Goal: Find contact information: Obtain details needed to contact an individual or organization

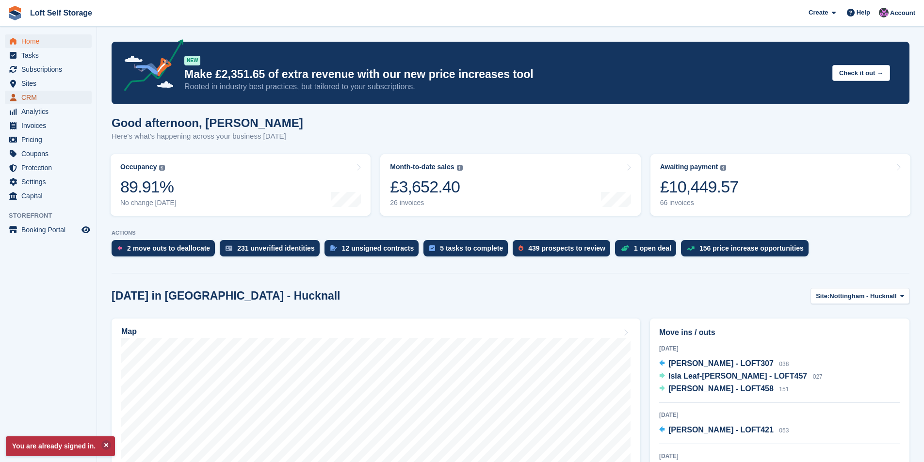
drag, startPoint x: 29, startPoint y: 101, endPoint x: 83, endPoint y: 104, distance: 54.4
click at [30, 101] on span "CRM" at bounding box center [50, 98] width 58 height 14
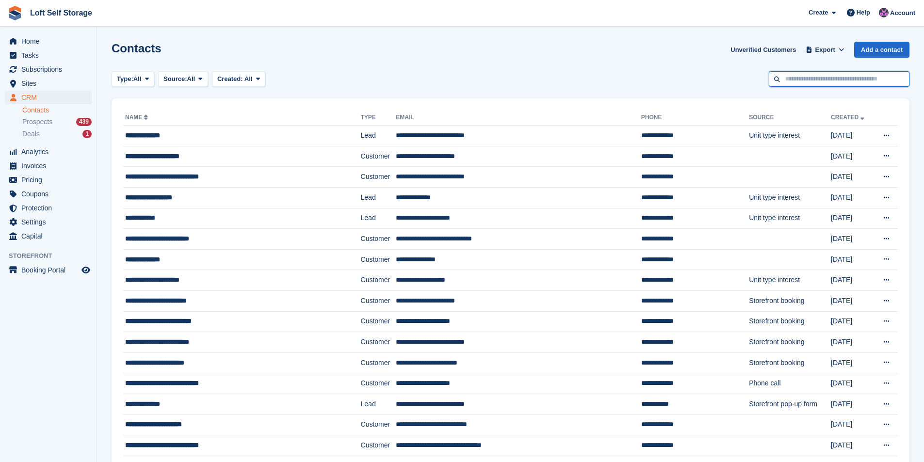
click at [814, 81] on input "text" at bounding box center [839, 79] width 141 height 16
type input "******"
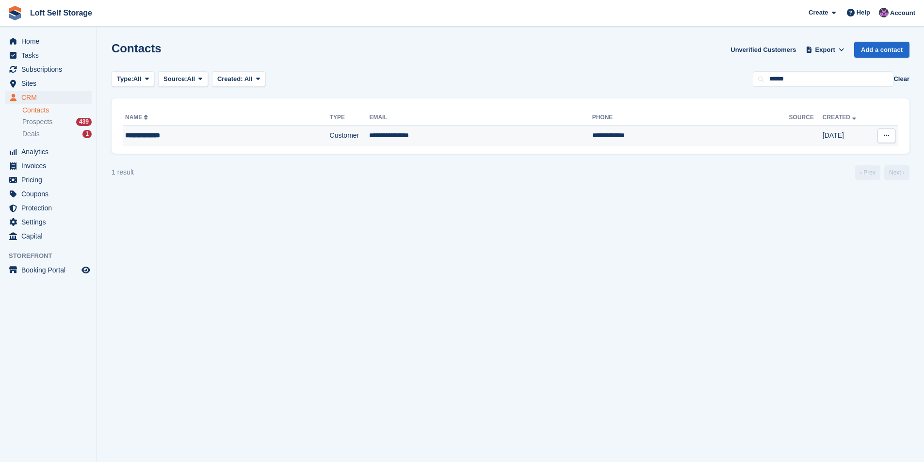
click at [165, 137] on div "**********" at bounding box center [200, 135] width 151 height 10
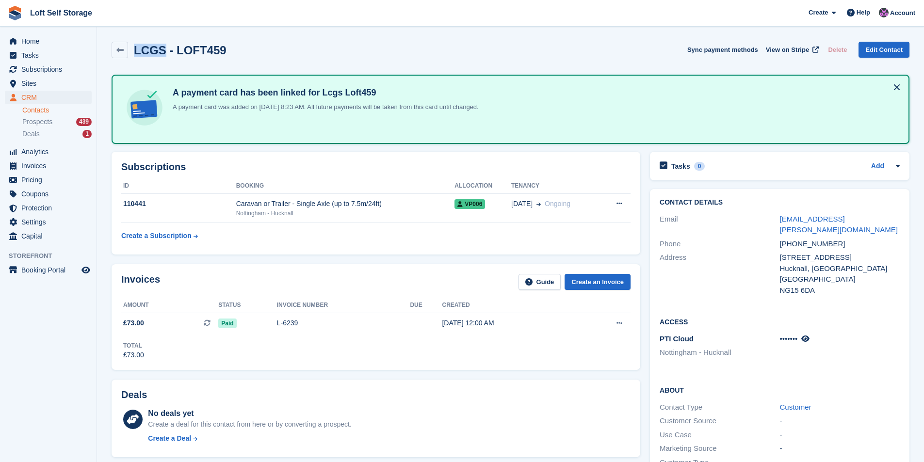
drag, startPoint x: 160, startPoint y: 51, endPoint x: 130, endPoint y: 48, distance: 30.7
click at [130, 48] on div "LCGS - LOFT459" at bounding box center [177, 50] width 98 height 13
copy h2 "LCGS"
drag, startPoint x: 850, startPoint y: 244, endPoint x: 781, endPoint y: 241, distance: 69.4
click at [781, 252] on div "90 Shortwood Avenue" at bounding box center [840, 257] width 120 height 11
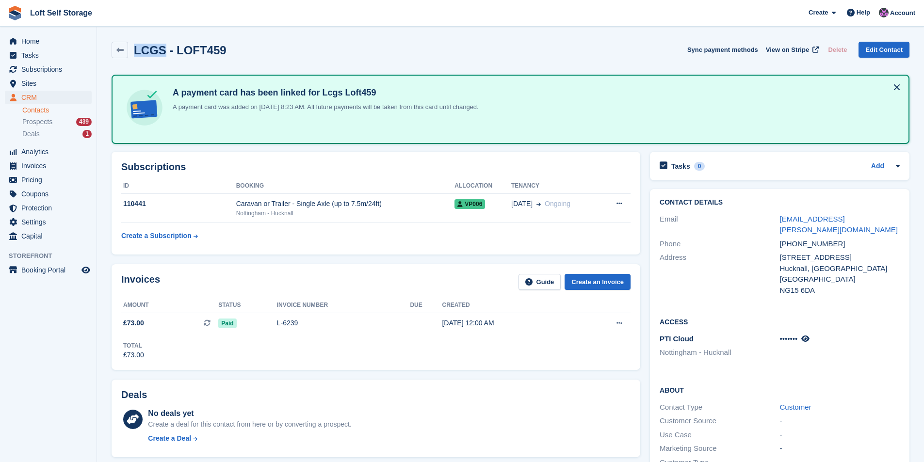
copy div "90 Shortwood Avenue"
drag, startPoint x: 814, startPoint y: 277, endPoint x: 781, endPoint y: 281, distance: 32.7
click at [781, 285] on div "NG15 6DA" at bounding box center [840, 290] width 120 height 11
copy div "NG15 6DA"
drag, startPoint x: 831, startPoint y: 233, endPoint x: 779, endPoint y: 228, distance: 52.6
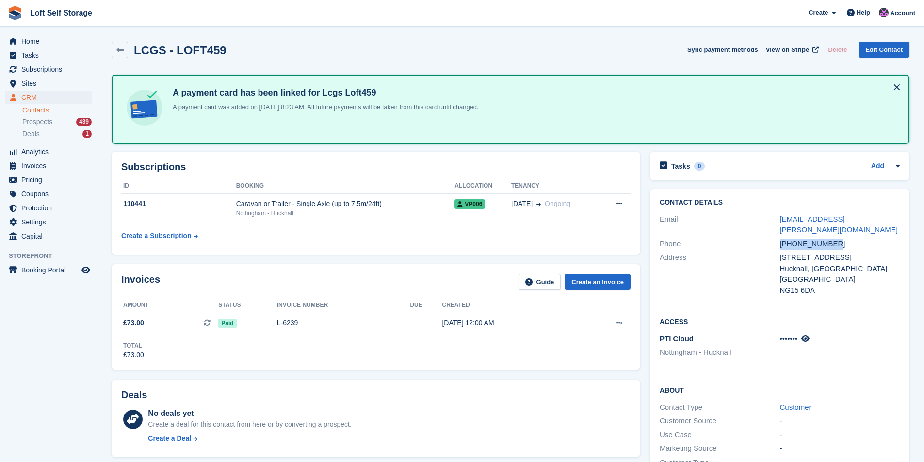
click at [779, 237] on div "Phone +447583975656" at bounding box center [780, 244] width 240 height 14
copy div "+447583975656"
click at [855, 252] on div "90 Shortwood Avenue" at bounding box center [840, 257] width 120 height 11
drag, startPoint x: 831, startPoint y: 235, endPoint x: 781, endPoint y: 233, distance: 50.0
click at [781, 239] on div "+447583975656" at bounding box center [840, 244] width 120 height 11
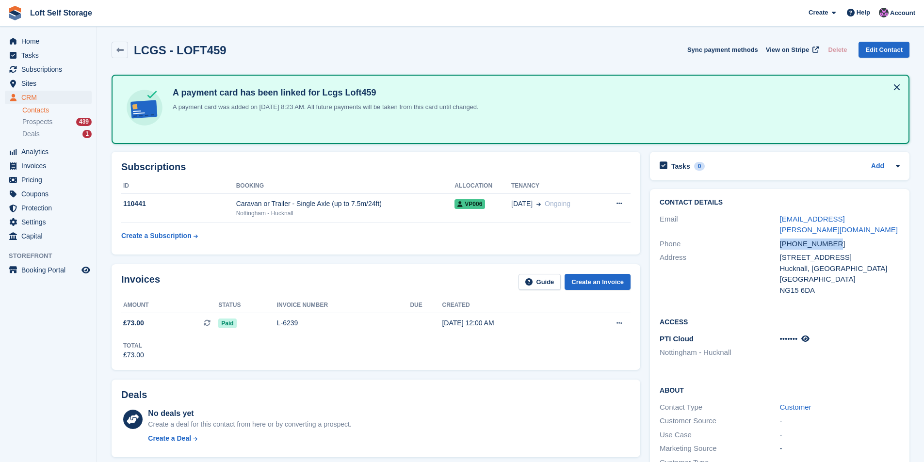
copy div "+447583975656"
click at [812, 252] on div "90 Shortwood Avenue" at bounding box center [840, 257] width 120 height 11
drag, startPoint x: 840, startPoint y: 218, endPoint x: 781, endPoint y: 218, distance: 58.7
click at [781, 218] on div "di.clarke@me.com" at bounding box center [840, 225] width 120 height 22
copy link "di.clarke@me.com"
